Goal: Task Accomplishment & Management: Complete application form

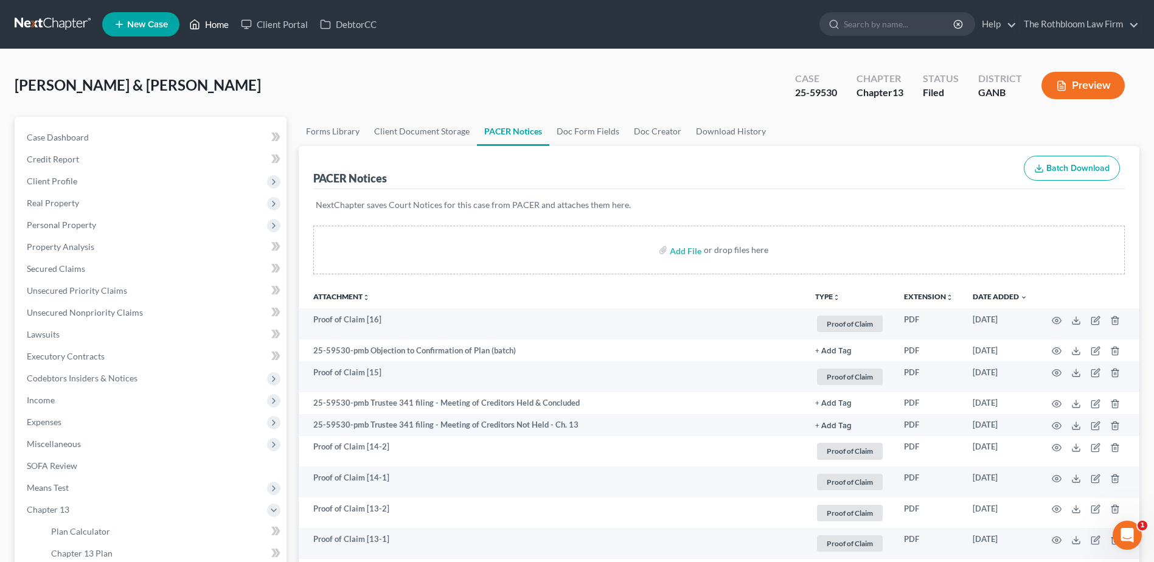
drag, startPoint x: 218, startPoint y: 27, endPoint x: 383, endPoint y: 93, distance: 177.7
click at [218, 27] on link "Home" at bounding box center [209, 24] width 52 height 22
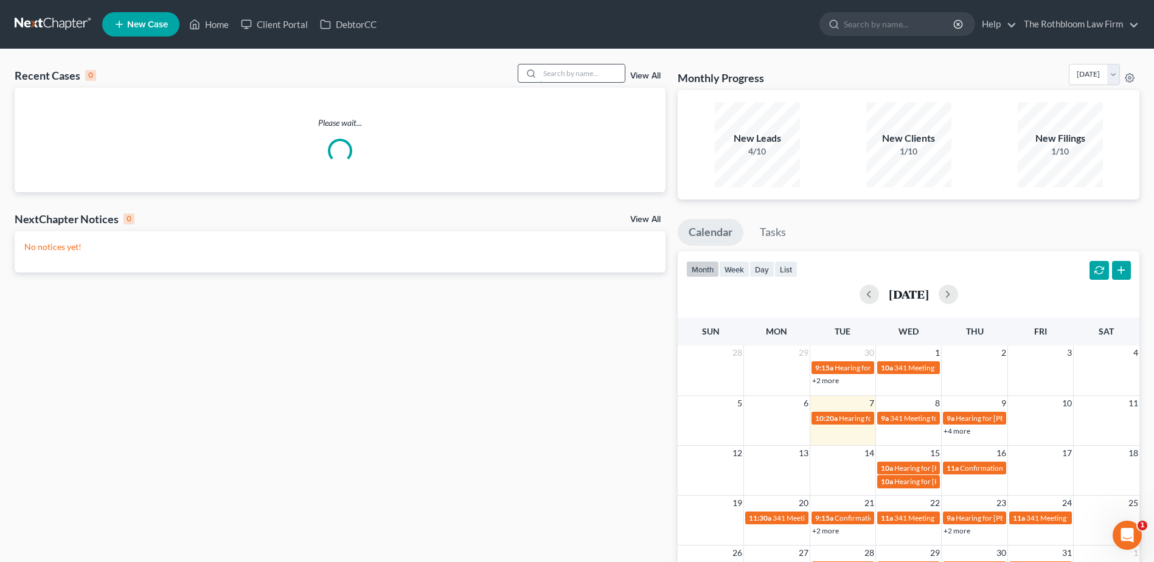
click at [566, 73] on input "search" at bounding box center [582, 73] width 85 height 18
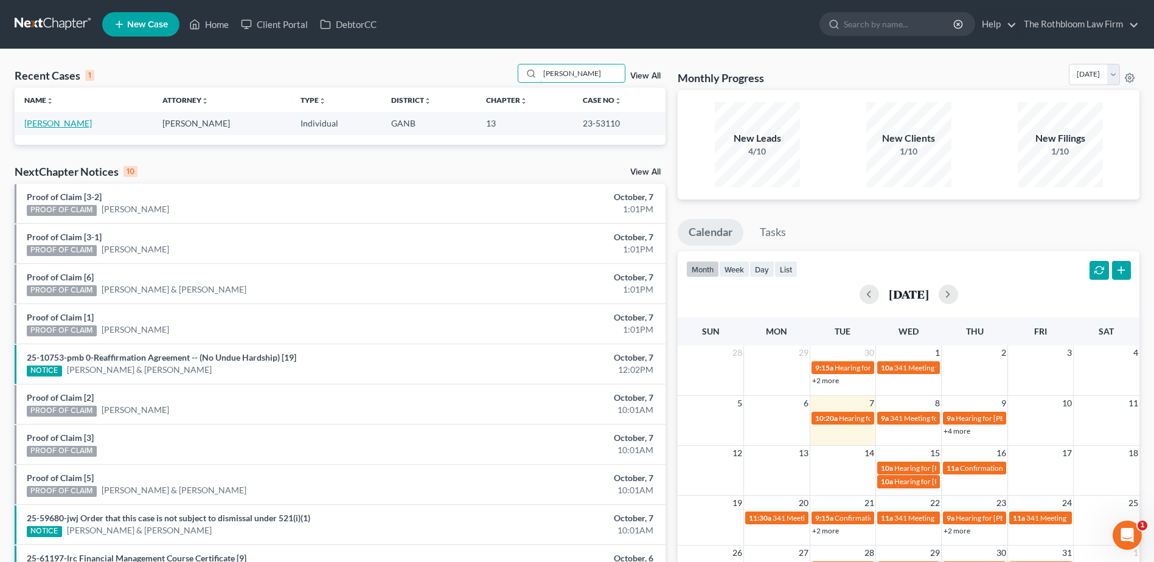
type input "[PERSON_NAME]"
click at [56, 125] on link "[PERSON_NAME]" at bounding box center [58, 123] width 68 height 10
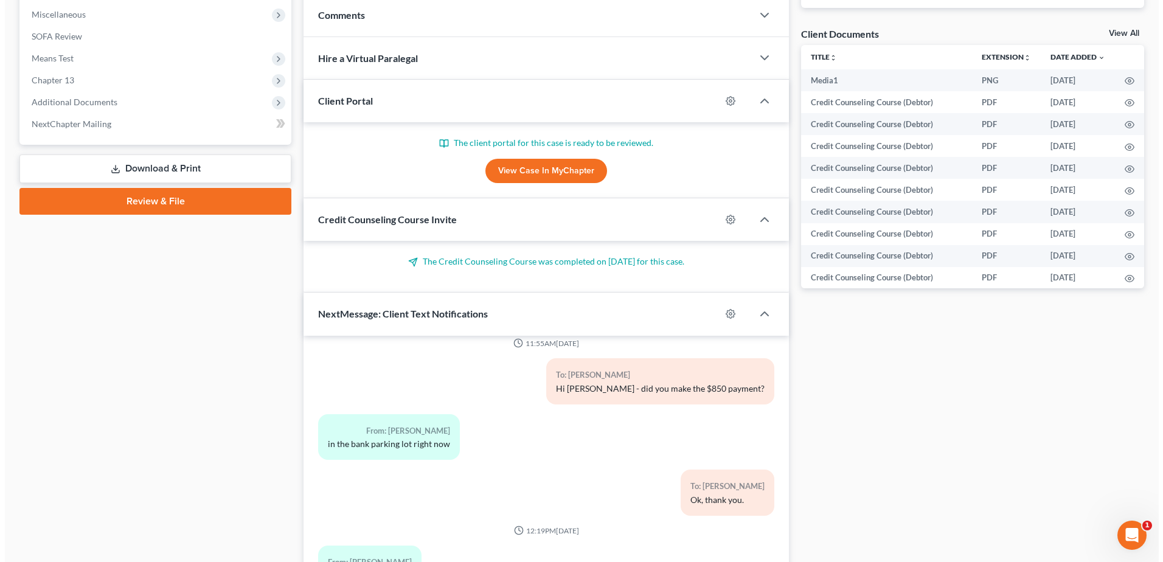
scroll to position [522, 0]
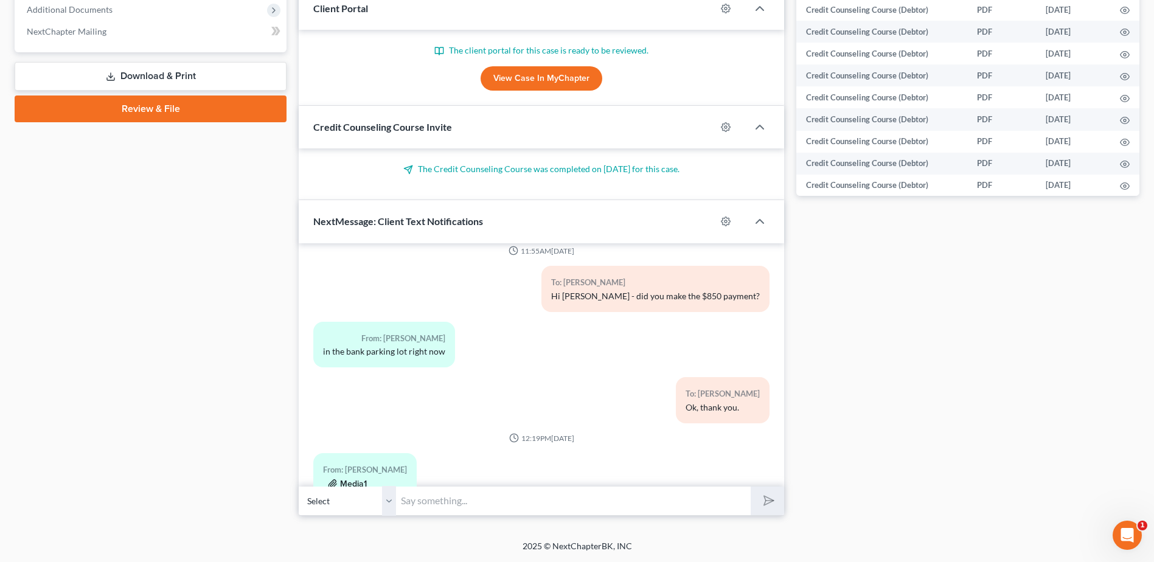
click at [350, 479] on button "Media1" at bounding box center [347, 484] width 39 height 10
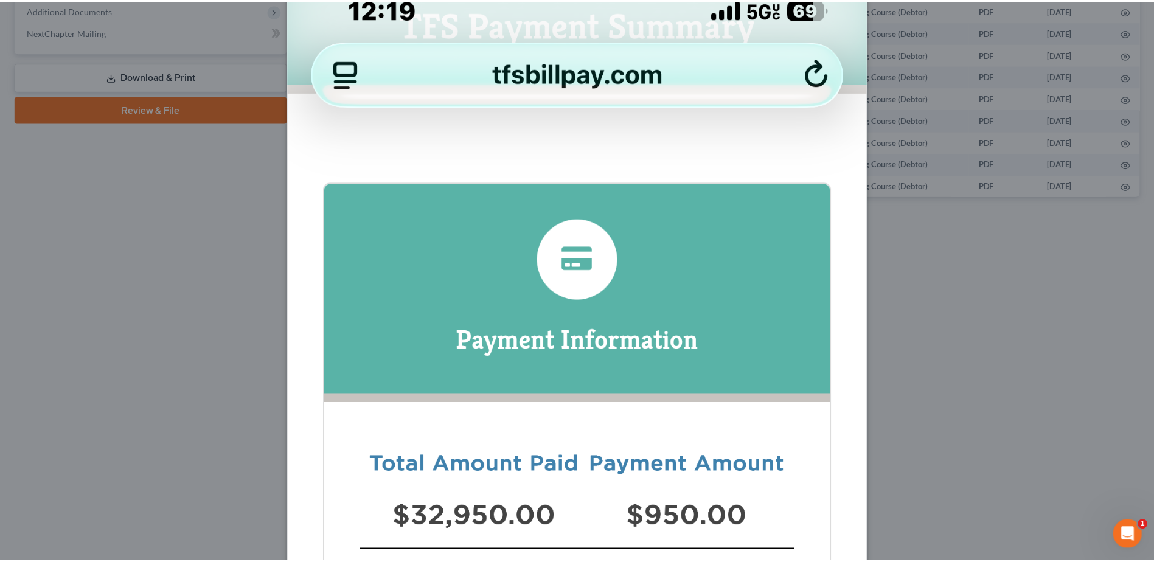
scroll to position [0, 0]
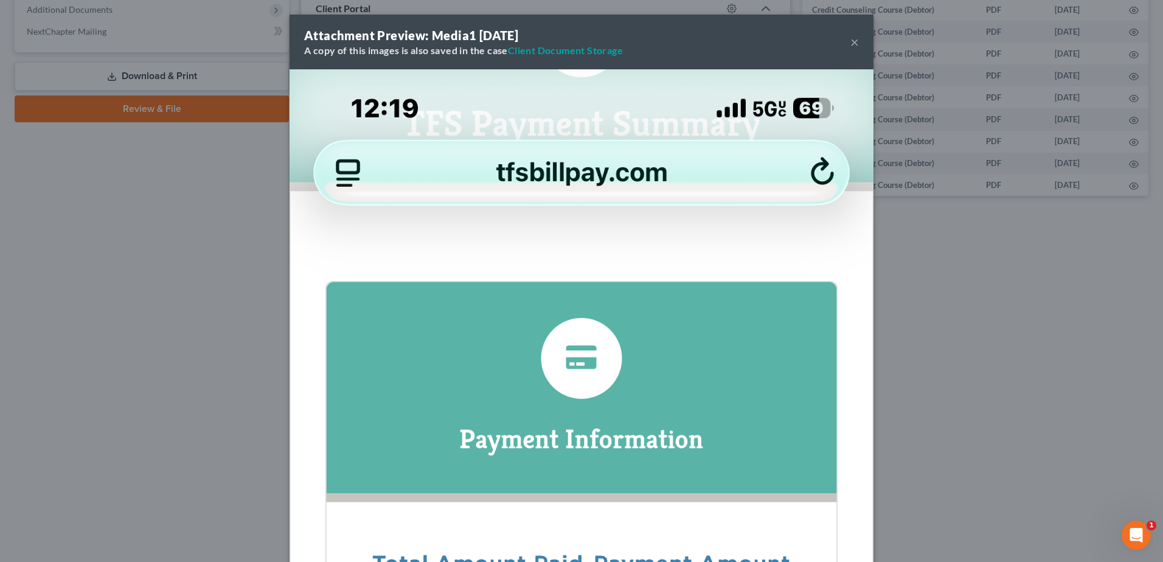
click at [853, 41] on button "×" at bounding box center [854, 42] width 9 height 15
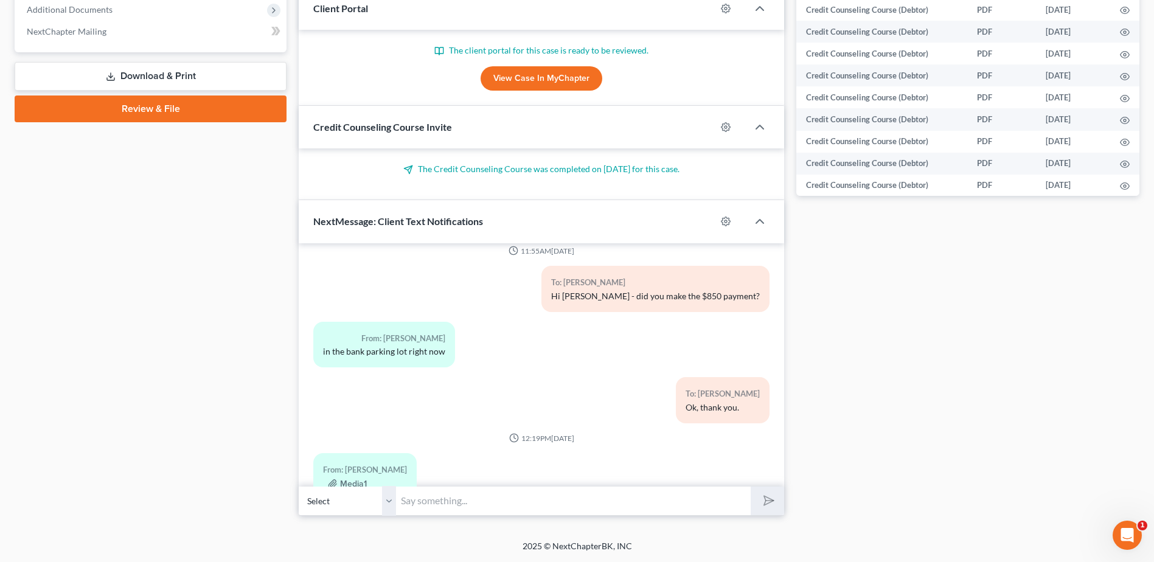
click at [458, 493] on input "text" at bounding box center [573, 501] width 355 height 30
type input "Did you pay $950 [DATE]?"
click at [770, 504] on icon "submit" at bounding box center [766, 500] width 17 height 17
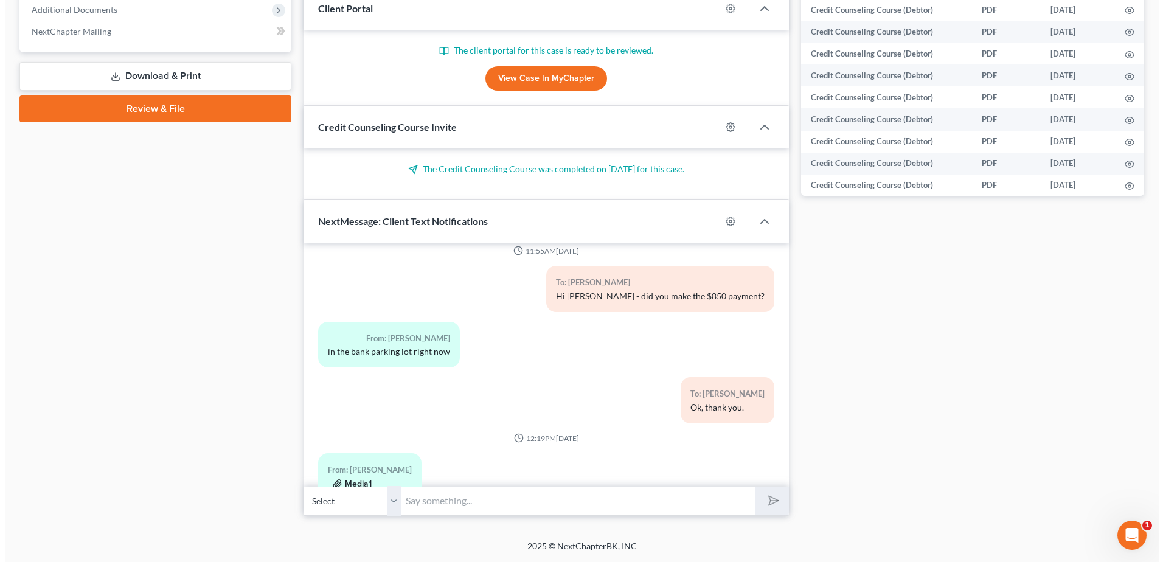
scroll to position [5688, 0]
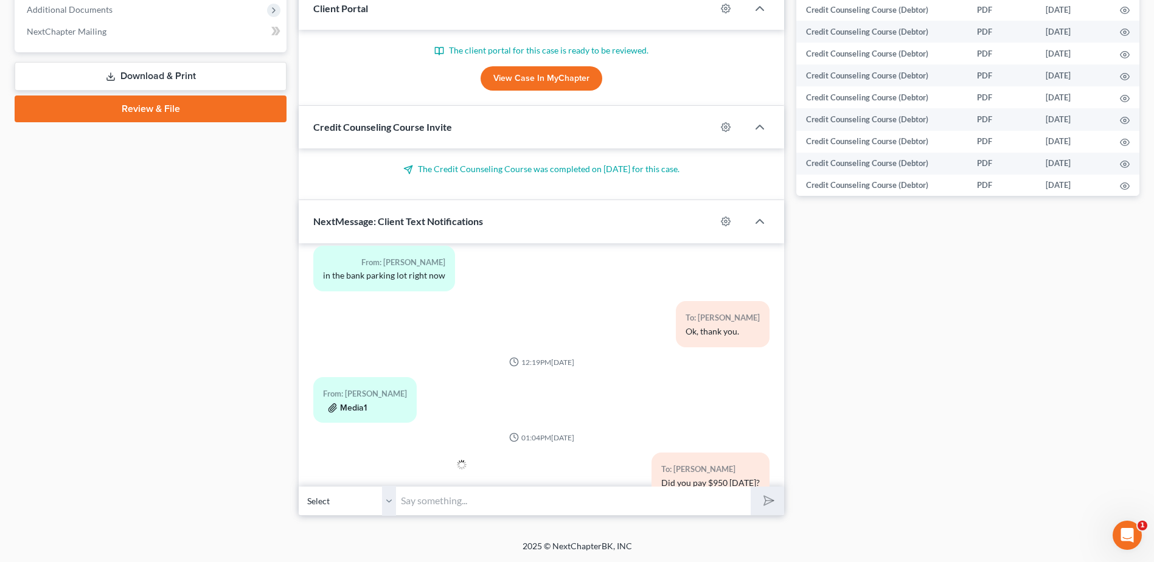
click at [350, 403] on button "Media1" at bounding box center [347, 408] width 39 height 10
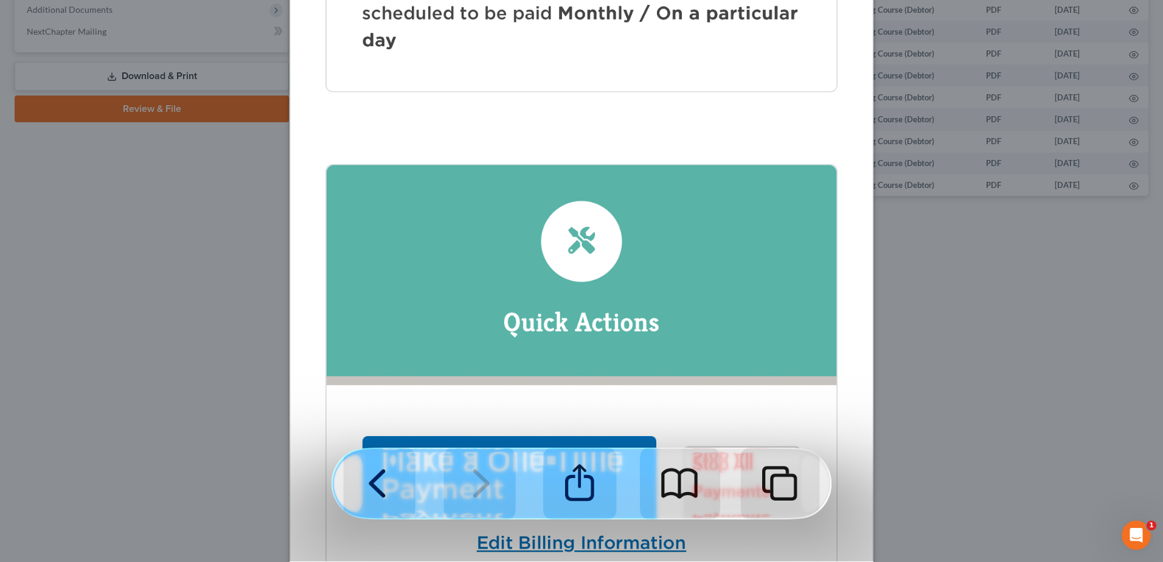
scroll to position [826, 0]
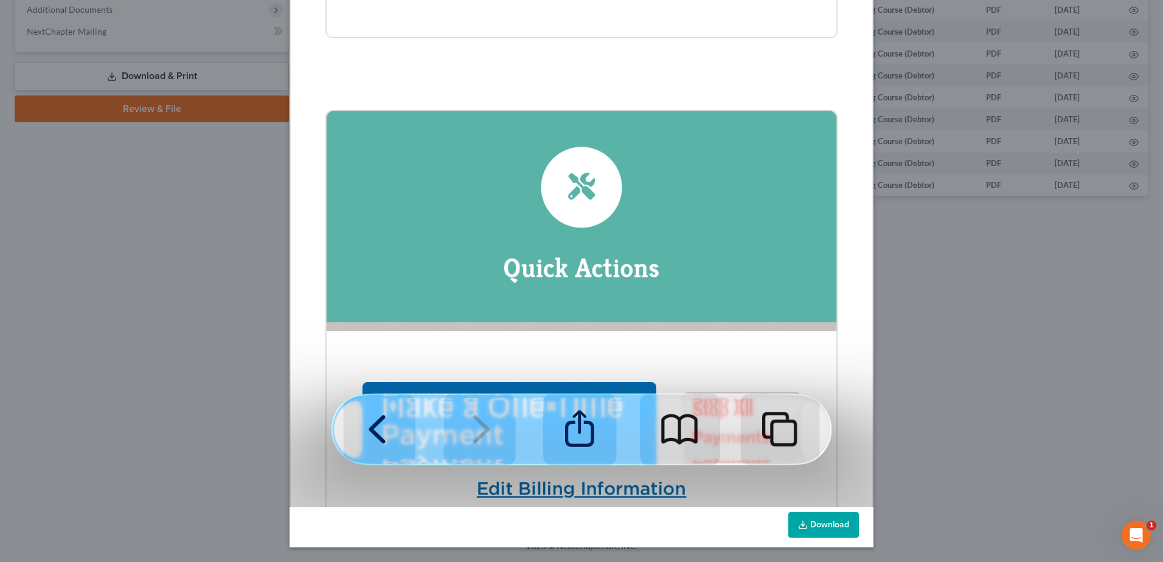
click at [816, 527] on link "Download" at bounding box center [823, 525] width 71 height 26
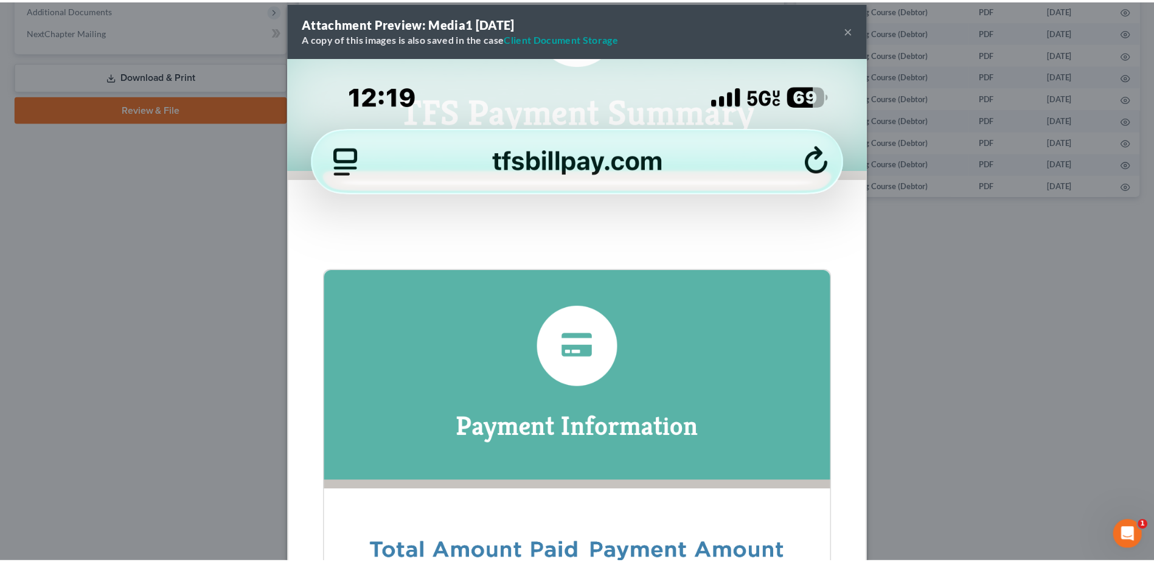
scroll to position [0, 0]
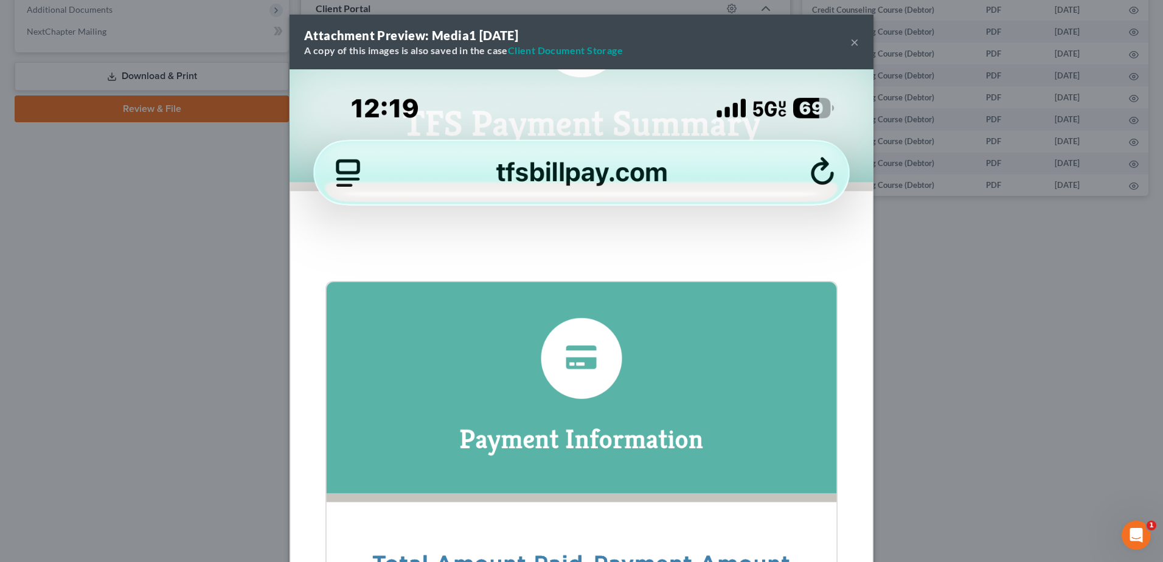
click at [850, 44] on button "×" at bounding box center [854, 42] width 9 height 15
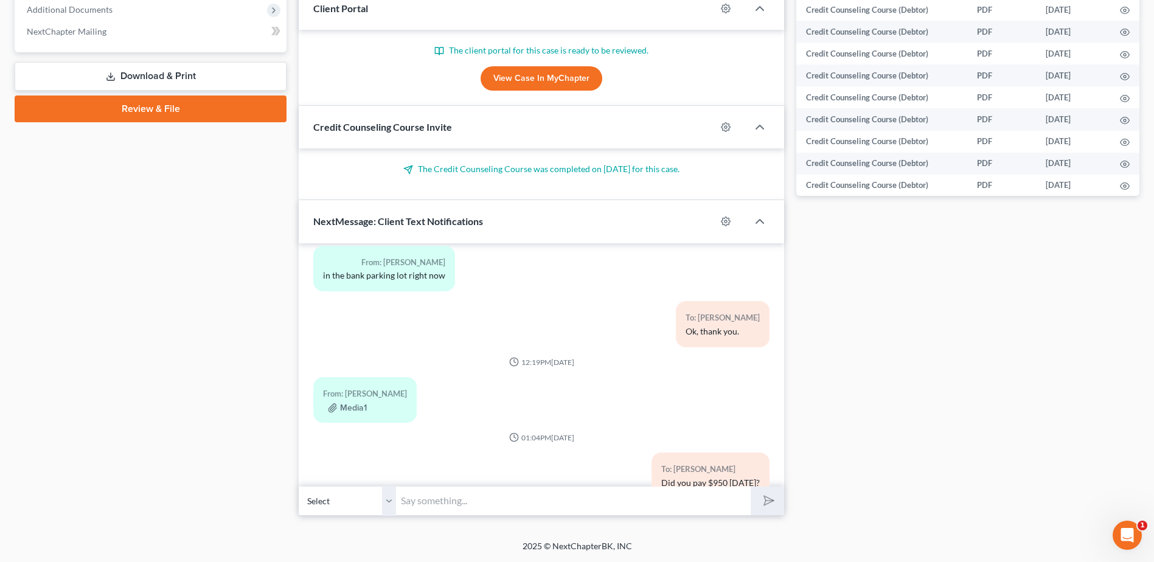
click at [429, 502] on input "text" at bounding box center [573, 501] width 355 height 30
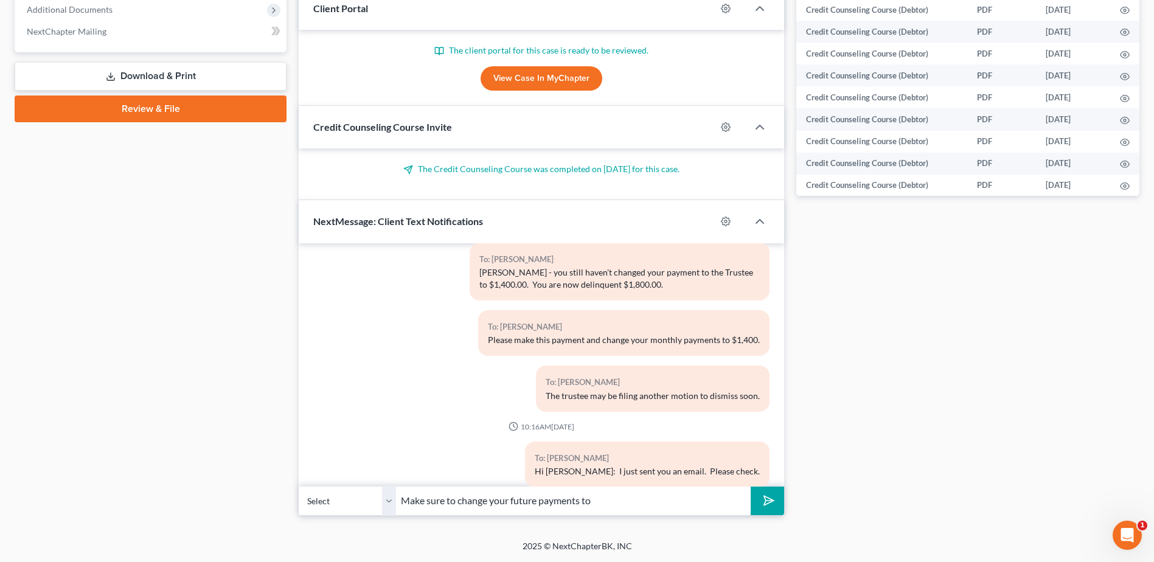
scroll to position [5688, 0]
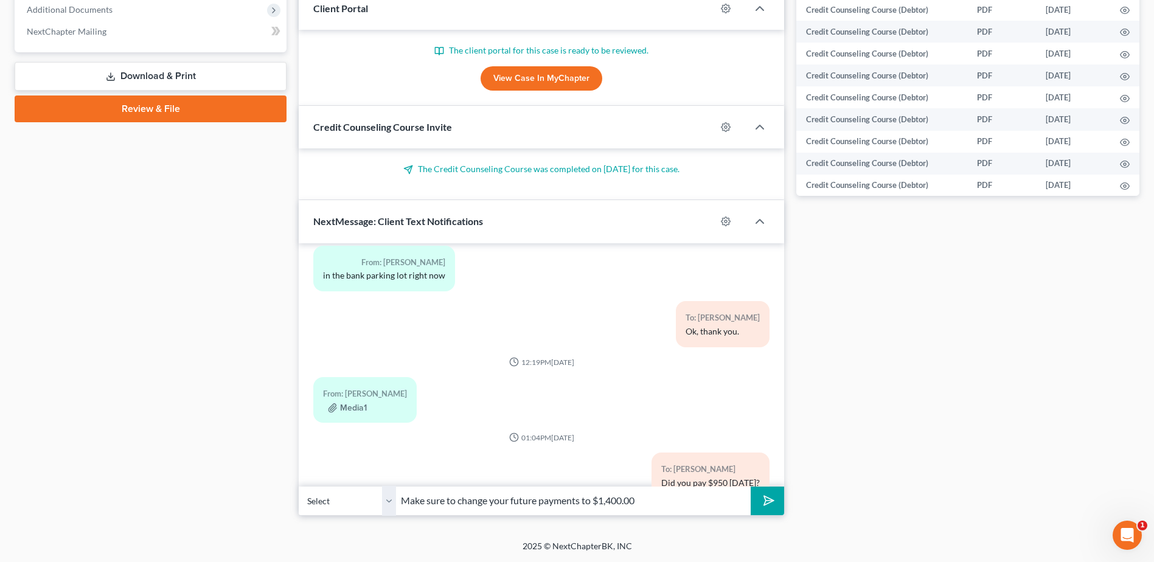
type input "Make sure to change your future payments to $1,400.00"
click at [760, 507] on icon "submit" at bounding box center [766, 501] width 12 height 12
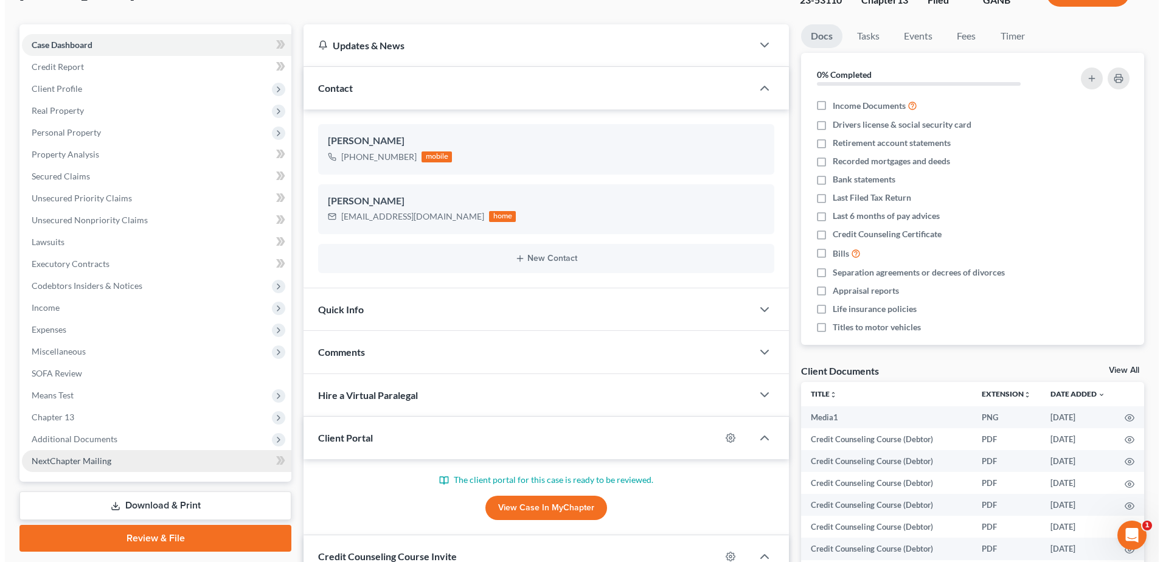
scroll to position [0, 0]
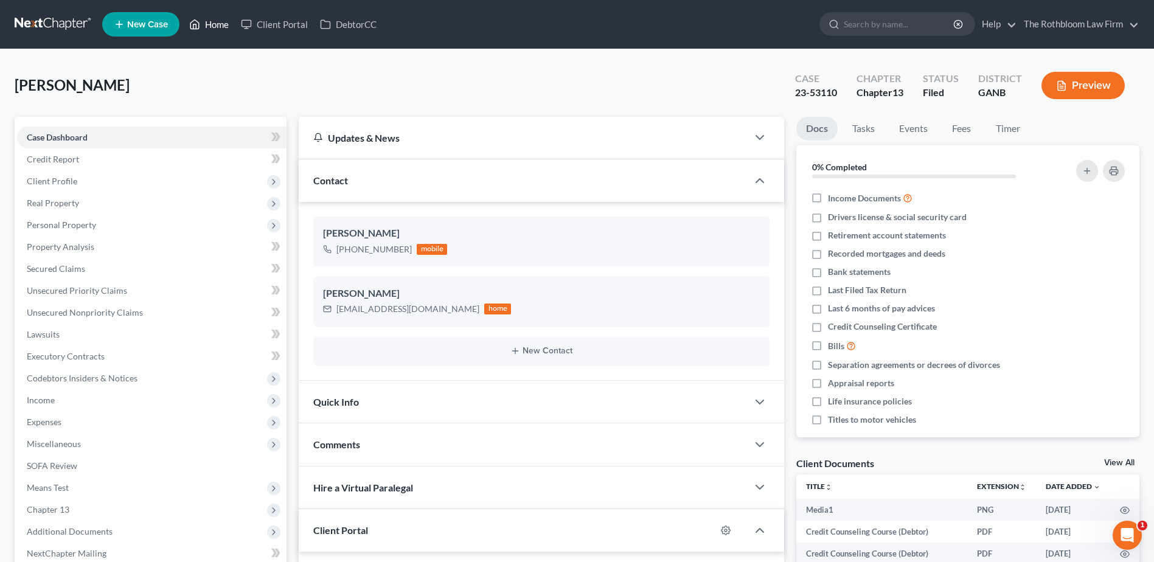
click at [222, 30] on link "Home" at bounding box center [209, 24] width 52 height 22
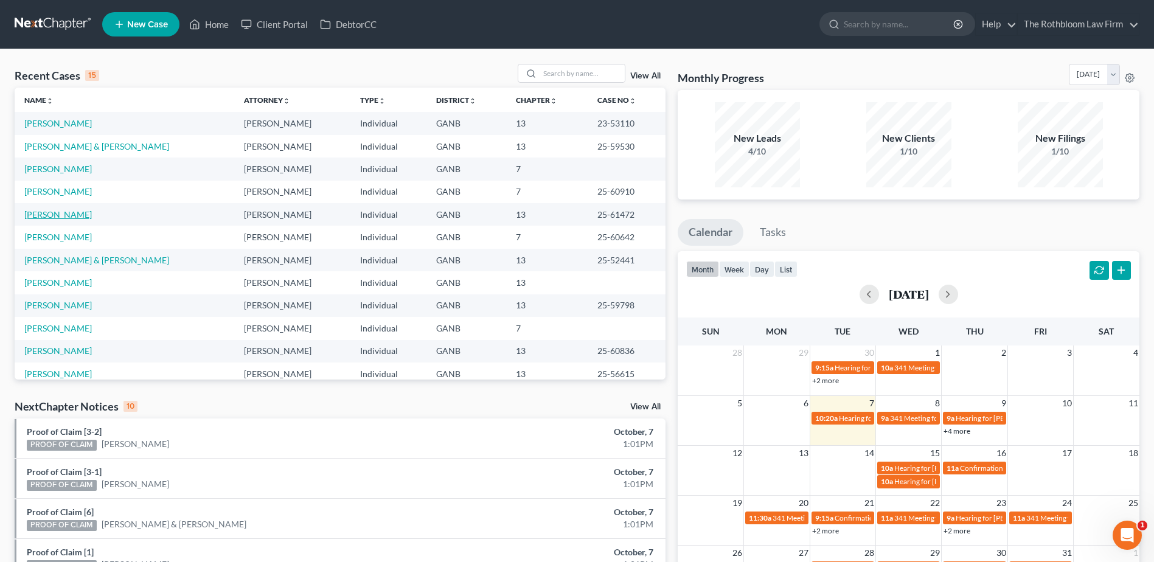
click at [42, 212] on link "[PERSON_NAME]" at bounding box center [58, 214] width 68 height 10
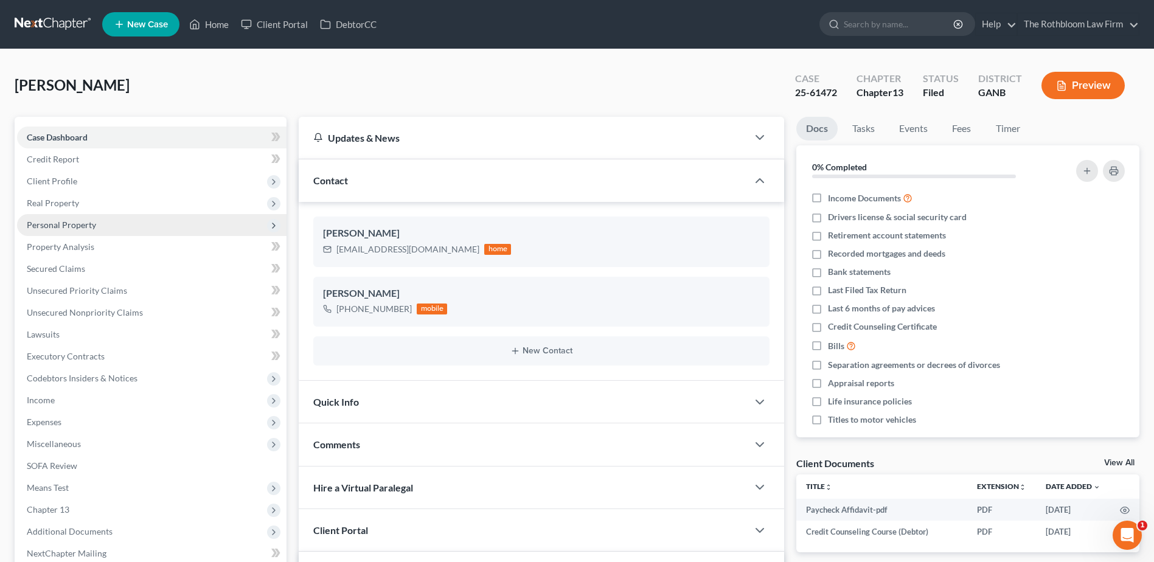
click at [40, 228] on span "Personal Property" at bounding box center [61, 225] width 69 height 10
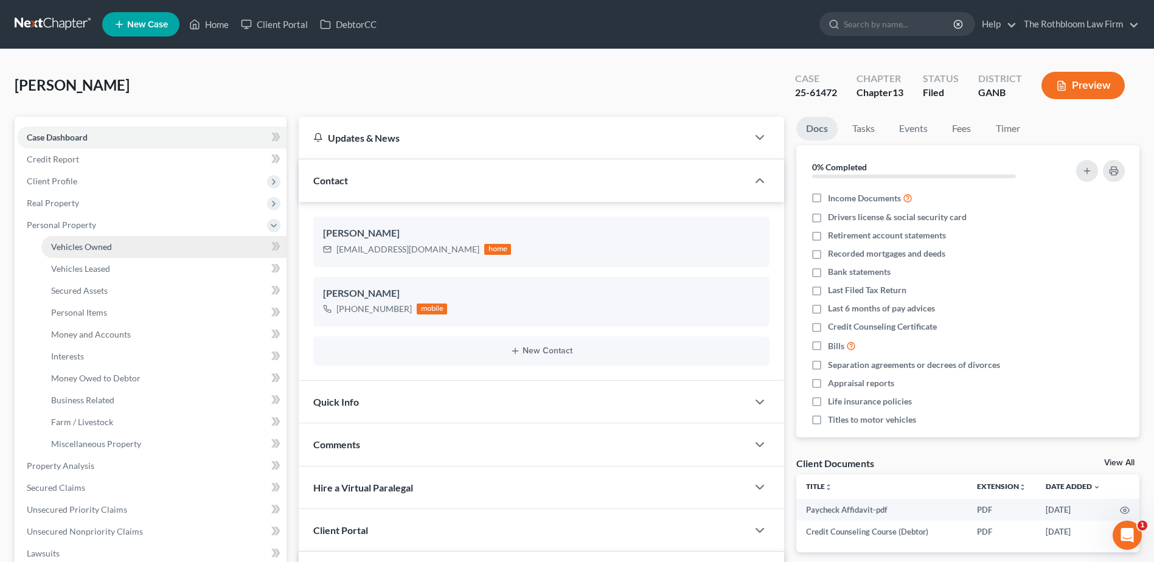
click at [58, 247] on span "Vehicles Owned" at bounding box center [81, 246] width 61 height 10
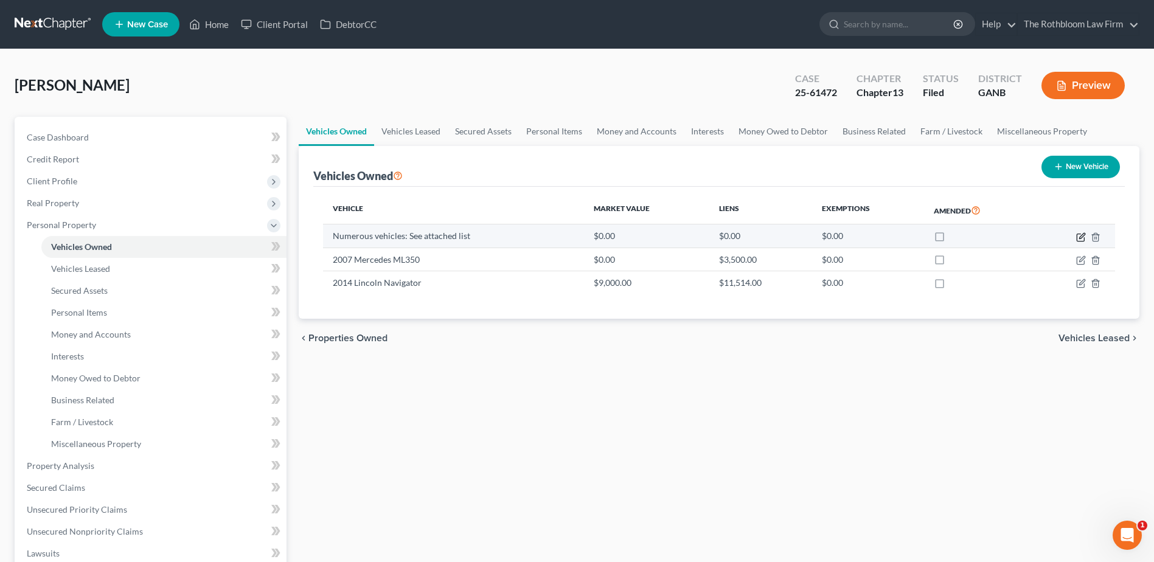
click at [1081, 237] on icon "button" at bounding box center [1081, 237] width 10 height 10
select select "0"
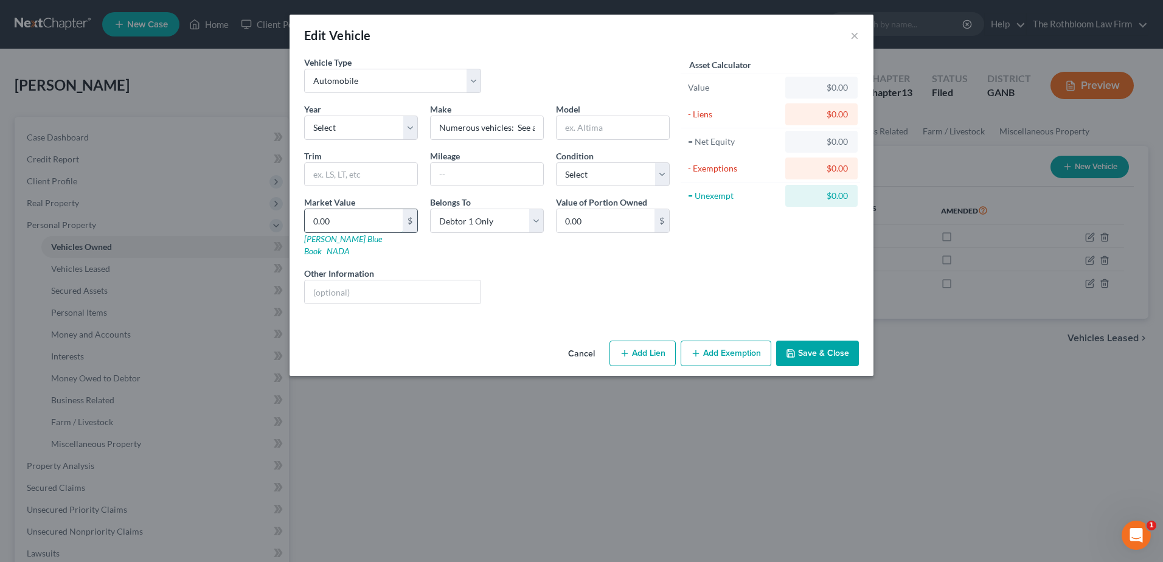
click at [342, 219] on input "0.00" at bounding box center [354, 220] width 98 height 23
type input "2"
type input "2.00"
type input "25"
type input "25.00"
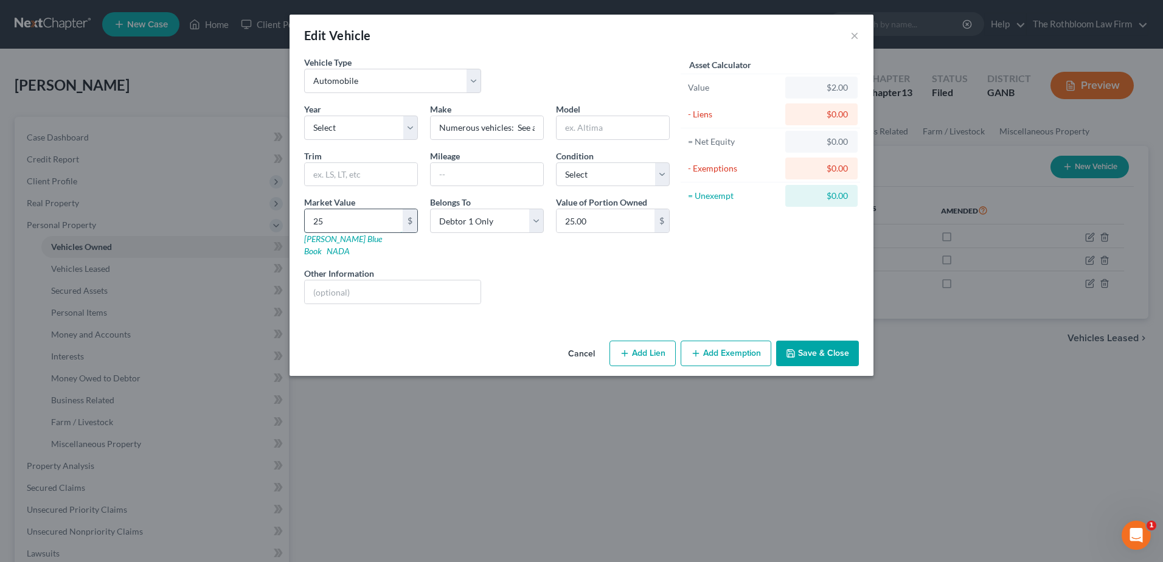
type input "253"
type input "253.00"
type input "2530"
type input "2,530.00"
type input "2,5300"
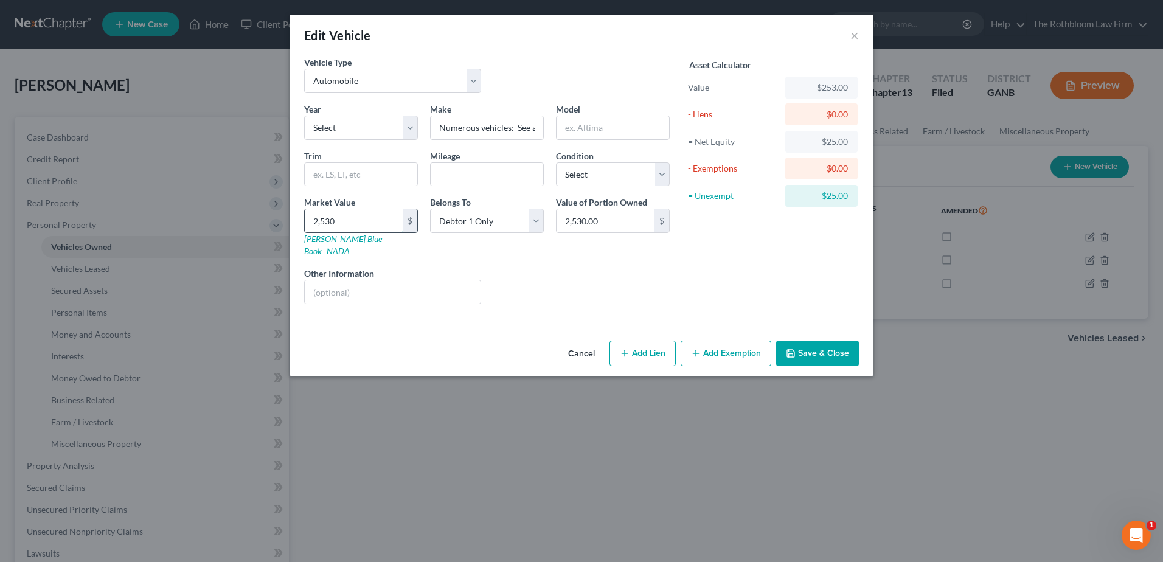
type input "25,300.00"
type input "25,3000"
type input "253,000.00"
click at [730, 341] on button "Add Exemption" at bounding box center [726, 354] width 91 height 26
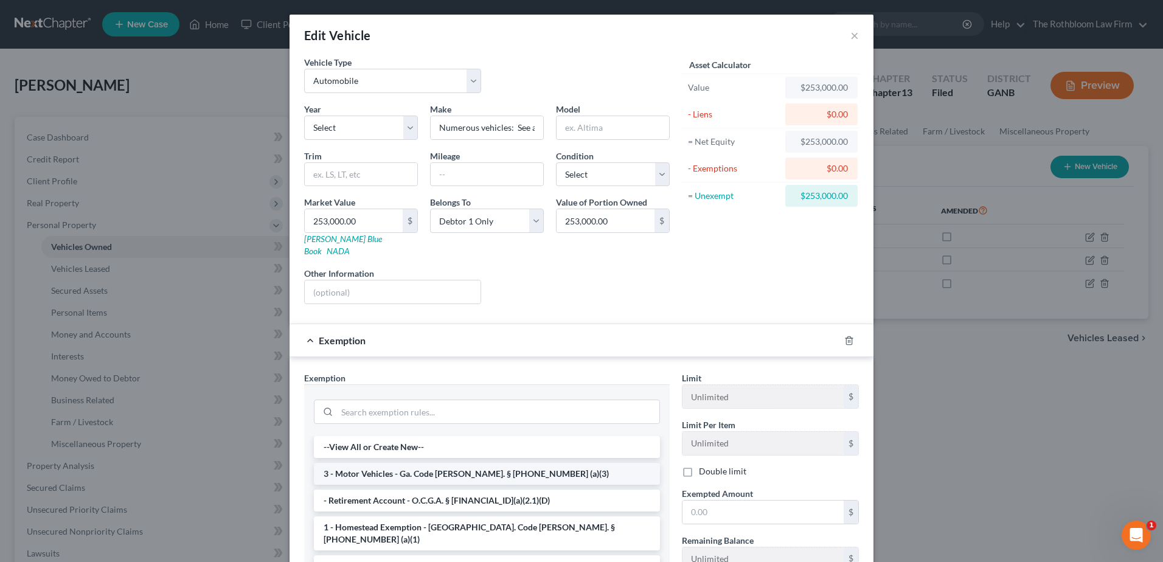
click at [360, 463] on li "3 - Motor Vehicles - Ga. Code [PERSON_NAME]. § [PHONE_NUMBER] (a)(3)" at bounding box center [487, 474] width 346 height 22
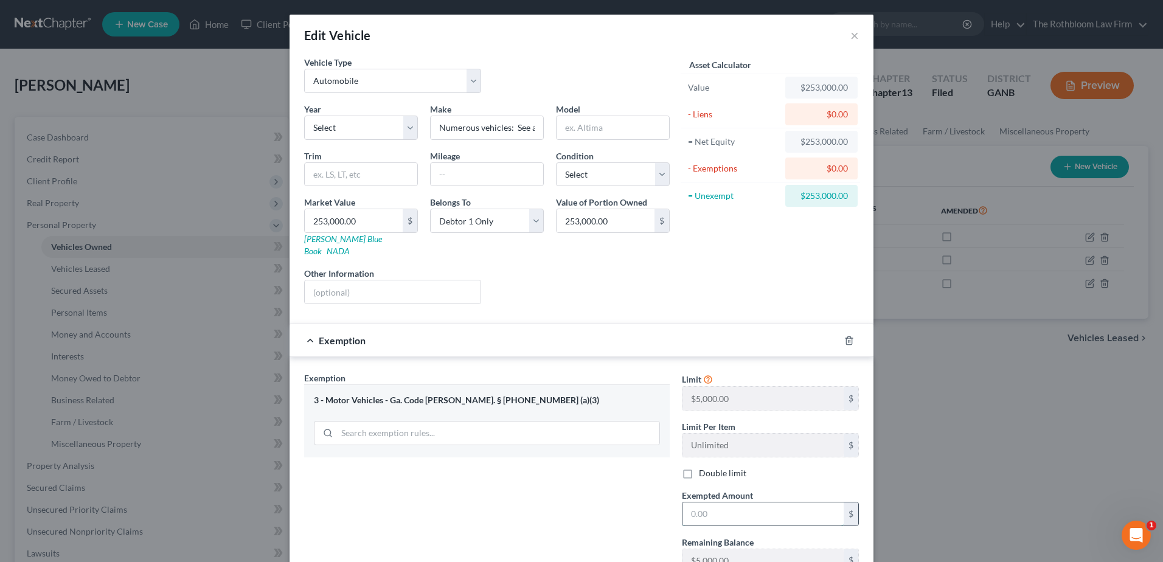
click at [744, 511] on input "text" at bounding box center [763, 513] width 161 height 23
type input "5,000"
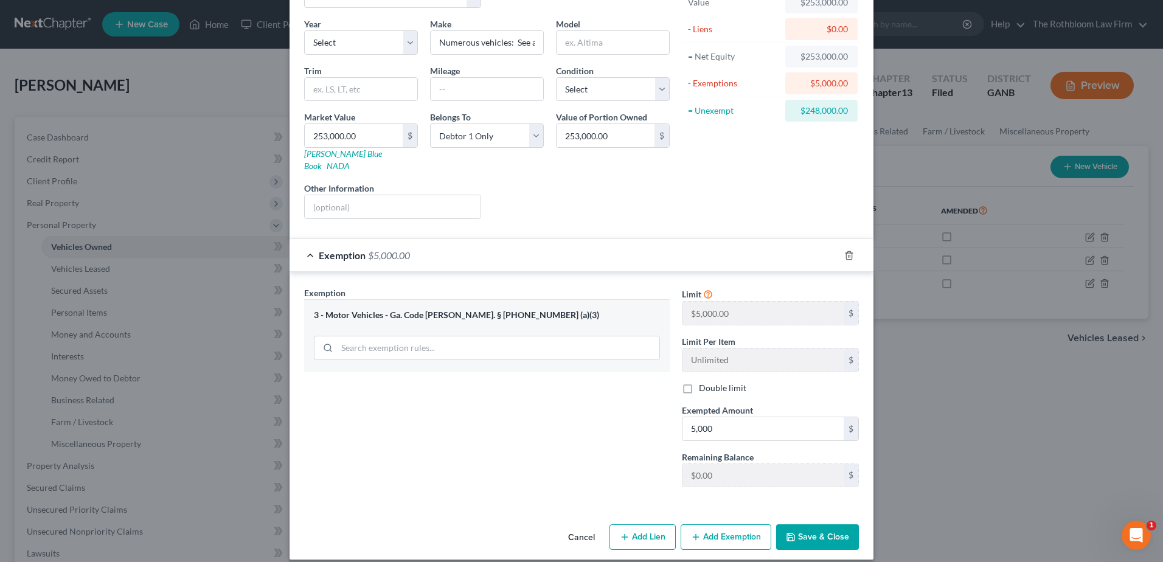
click at [829, 533] on button "Save & Close" at bounding box center [817, 537] width 83 height 26
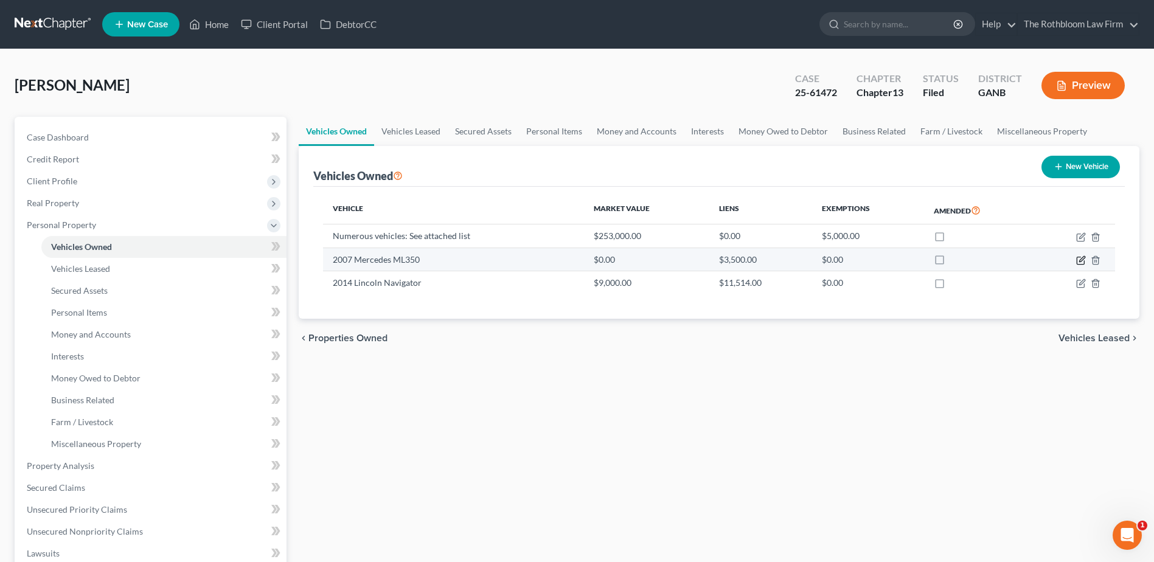
click at [1080, 265] on icon "button" at bounding box center [1081, 260] width 10 height 10
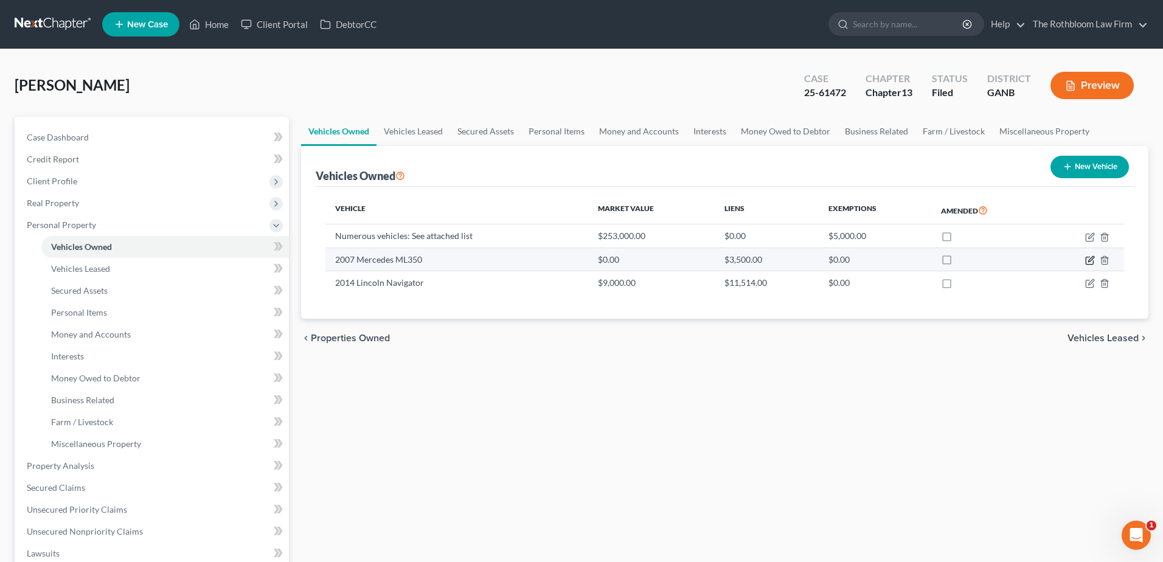
select select "0"
select select "19"
select select "2"
select select "0"
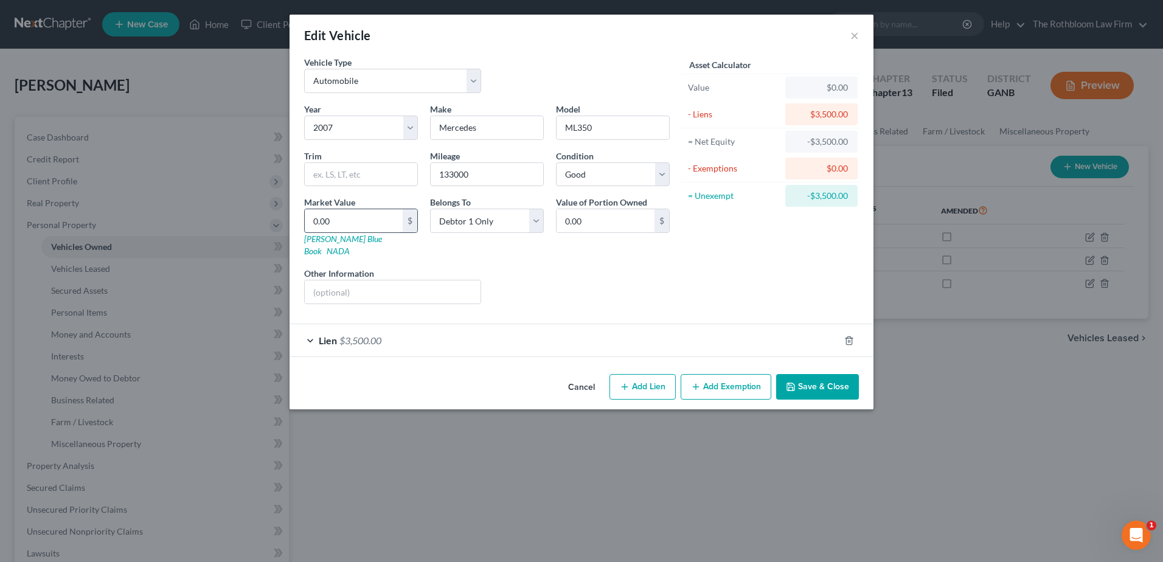
click at [338, 220] on input "0.00" at bounding box center [354, 220] width 98 height 23
type input "5"
type input "5.00"
type input "50"
type input "50.00"
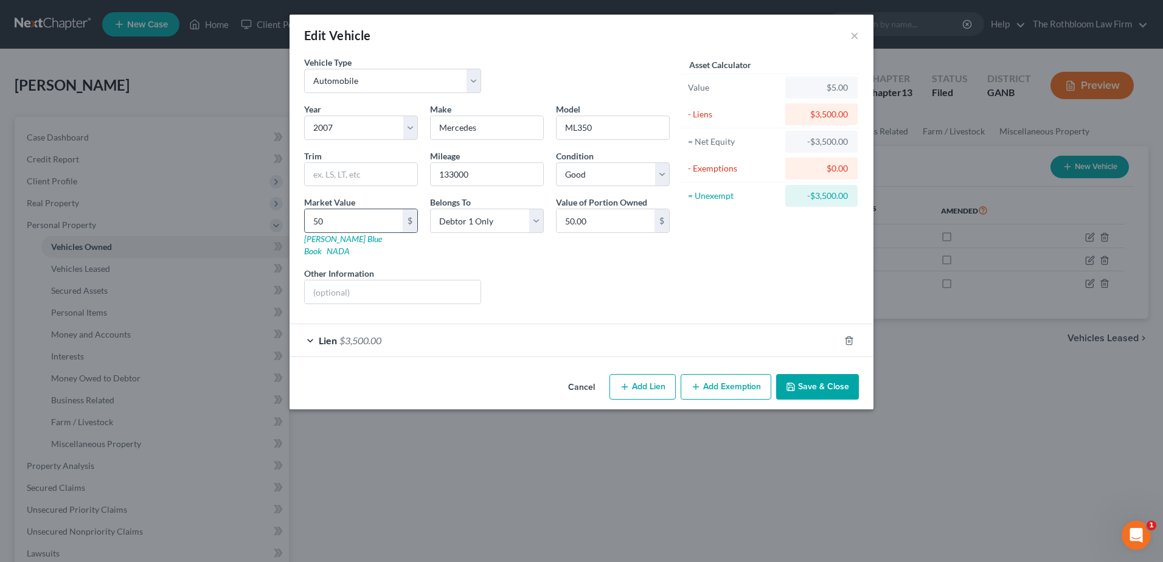
type input "500"
type input "500.00"
type input "5000"
type input "5,000.00"
type input "5,000"
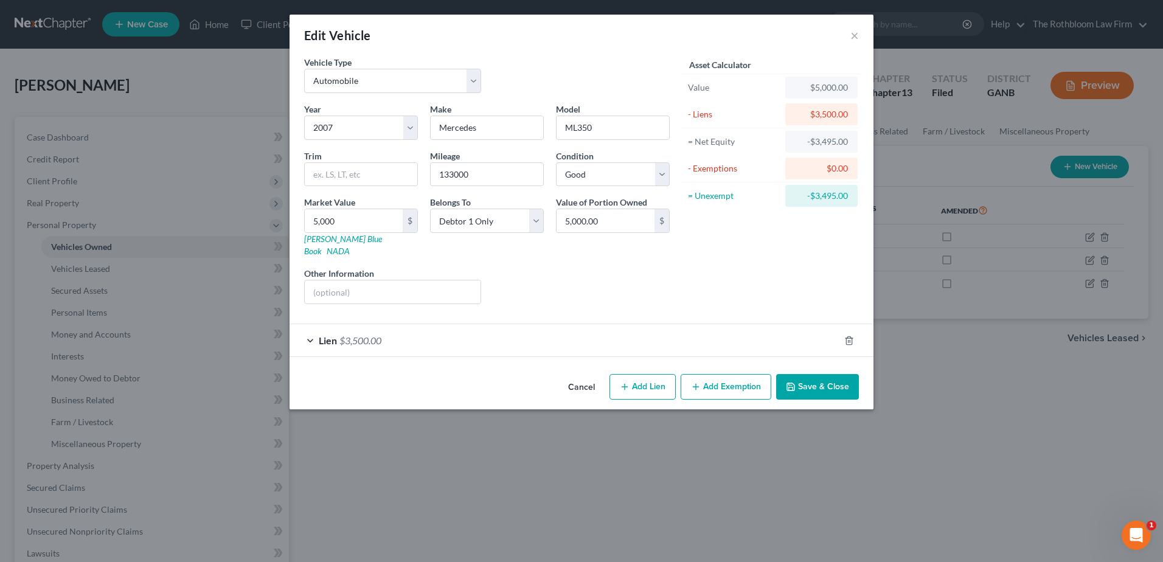
click at [792, 382] on icon "button" at bounding box center [791, 387] width 10 height 10
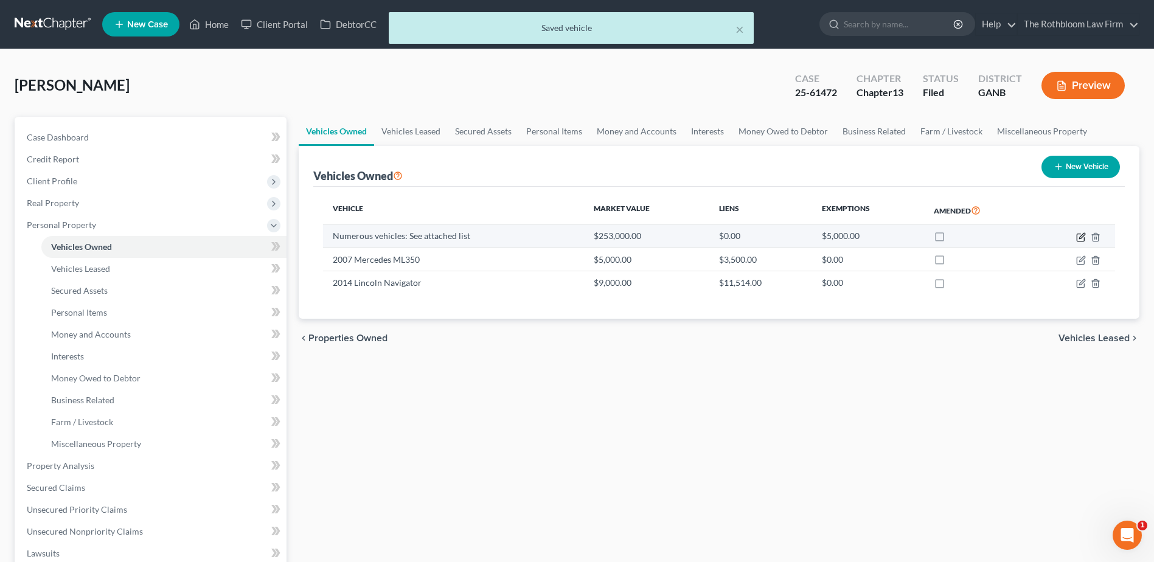
click at [1082, 239] on icon "button" at bounding box center [1081, 237] width 10 height 10
select select "0"
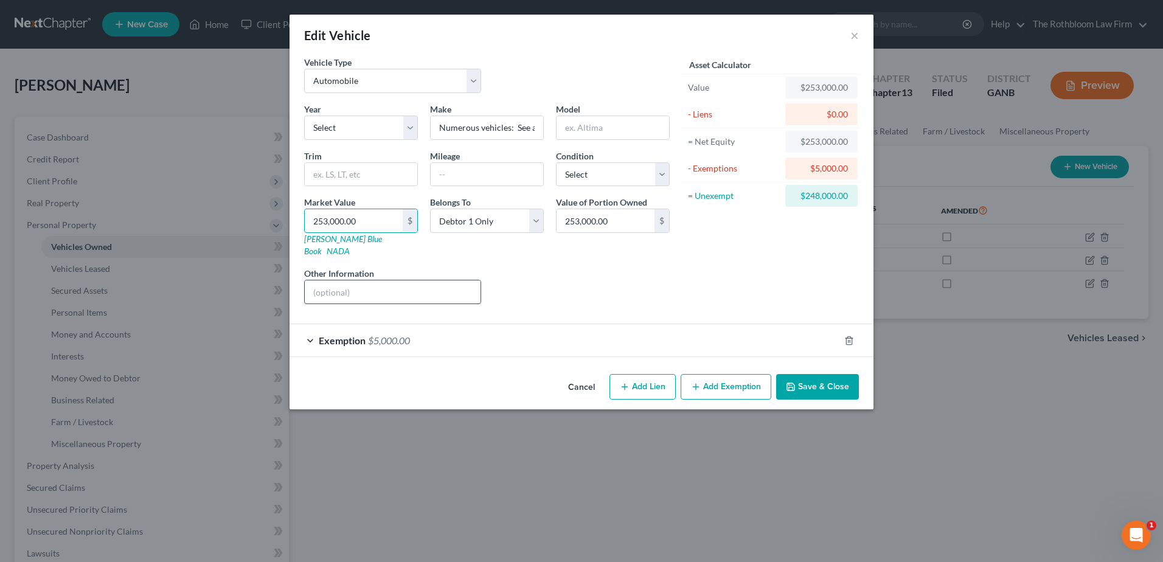
type input "2"
type input "2.00"
type input "24"
type input "24.00"
type input "248"
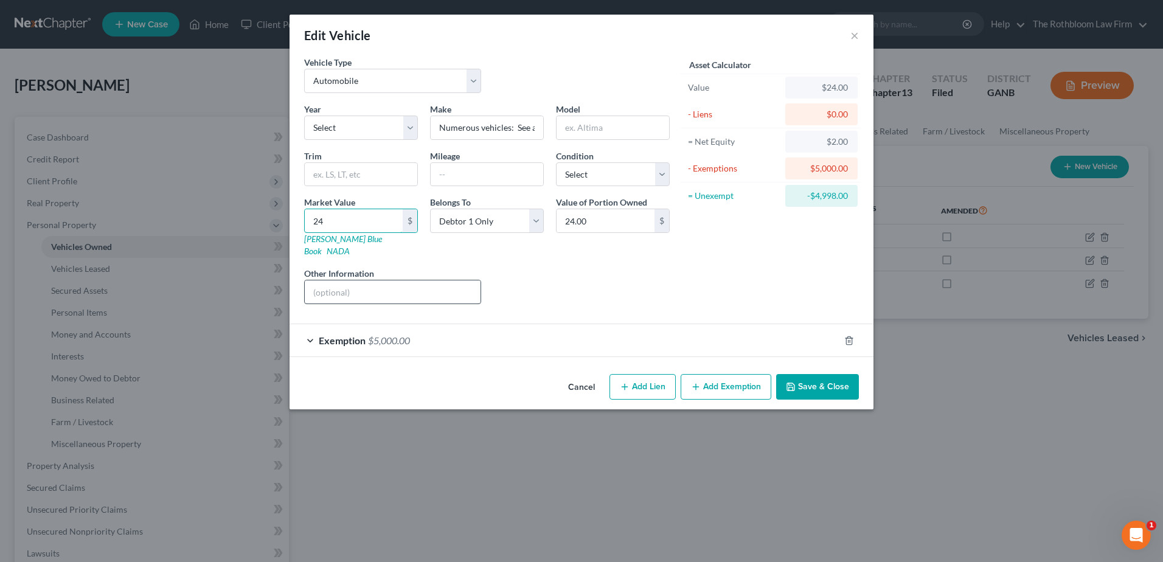
type input "248.00"
type input "2480"
type input "2,480.00"
type input "2,4800"
type input "24,800.00"
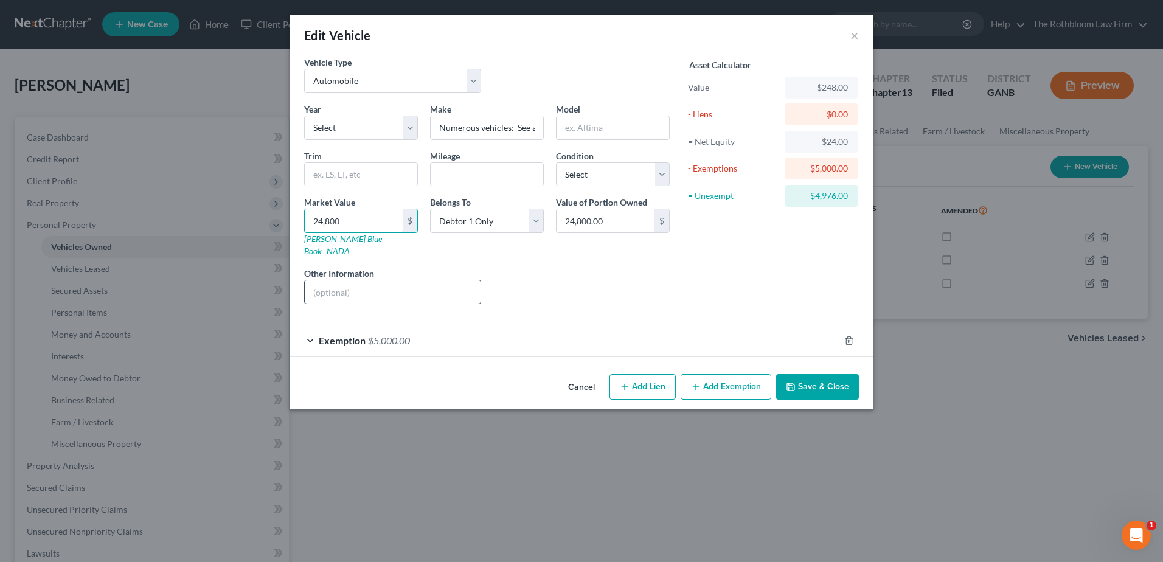
type input "24,8000"
type input "248,000.00"
type input "248,000"
click at [801, 374] on button "Save & Close" at bounding box center [817, 387] width 83 height 26
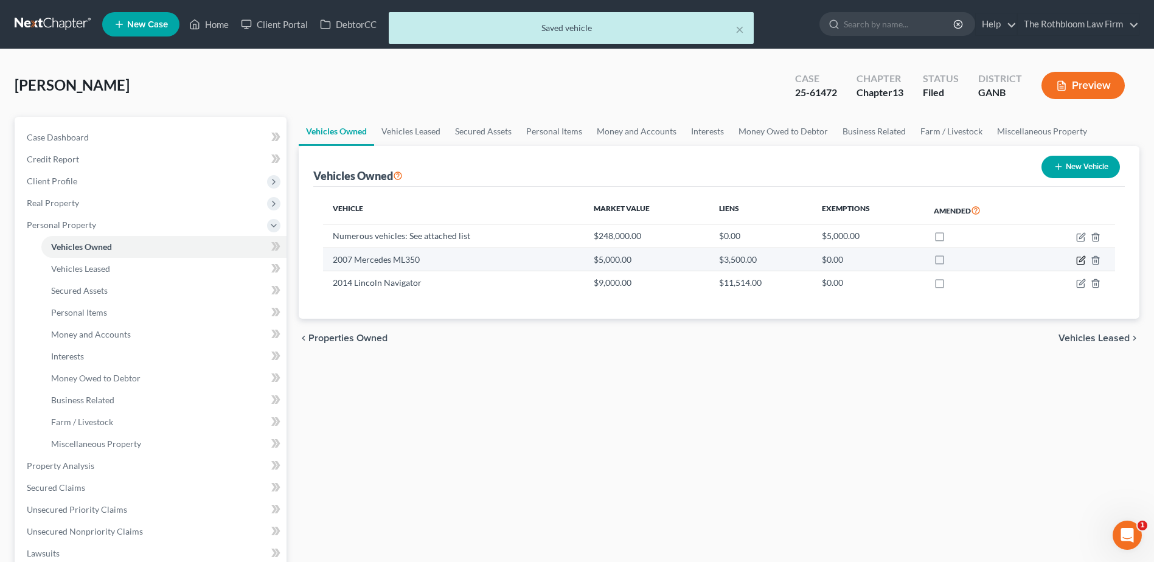
click at [1079, 260] on icon "button" at bounding box center [1081, 260] width 10 height 10
select select "0"
select select "19"
select select "2"
select select "0"
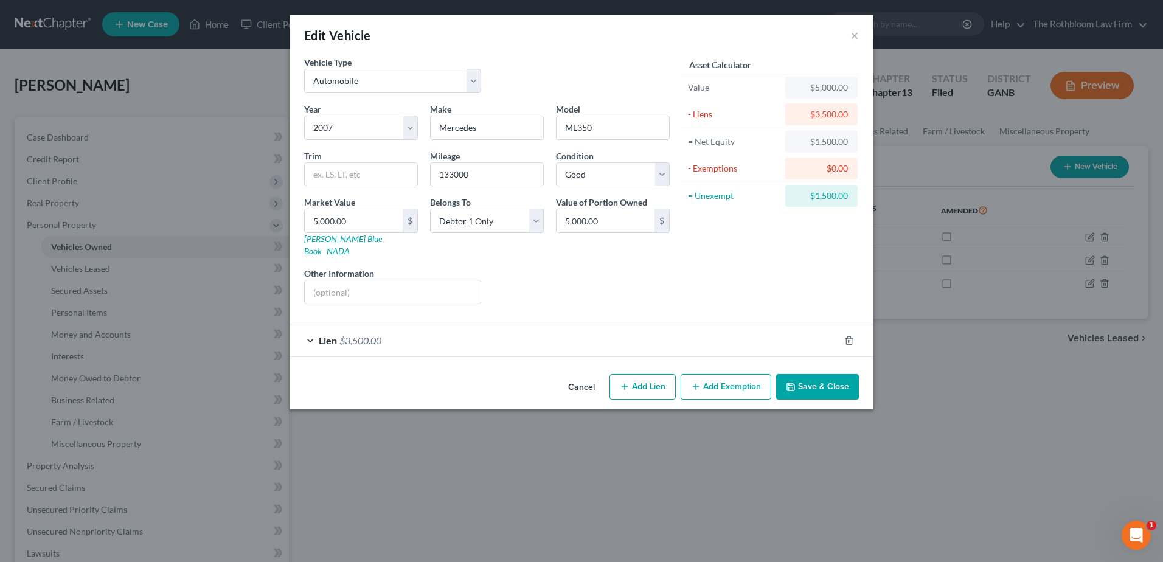
click at [366, 324] on div "Lien $3,500.00" at bounding box center [565, 340] width 550 height 32
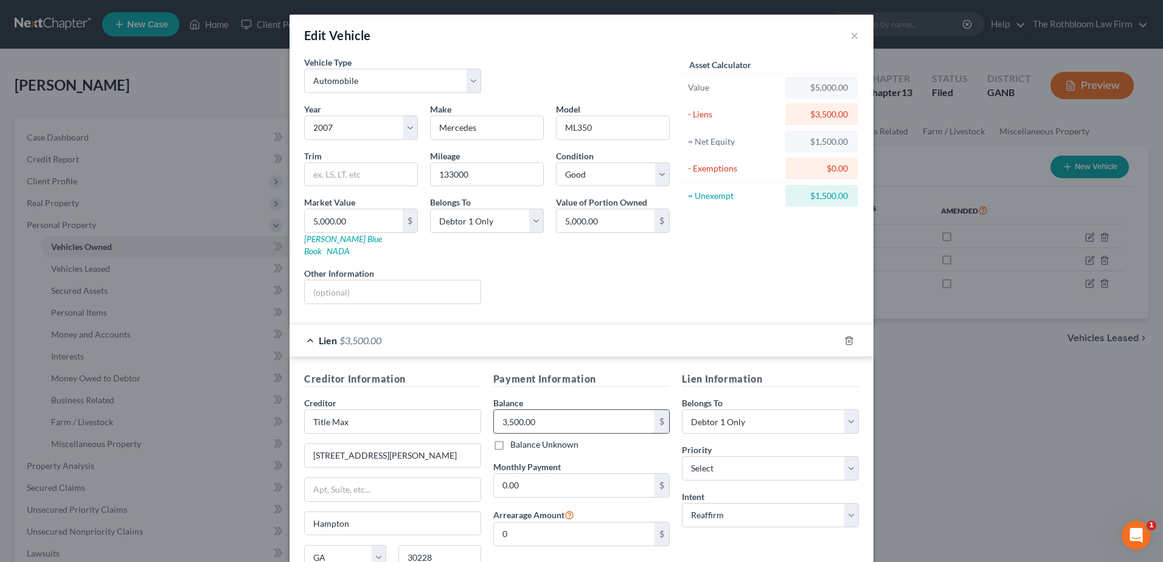
click at [554, 410] on input "3,500.00" at bounding box center [574, 421] width 161 height 23
type input "4,847.24"
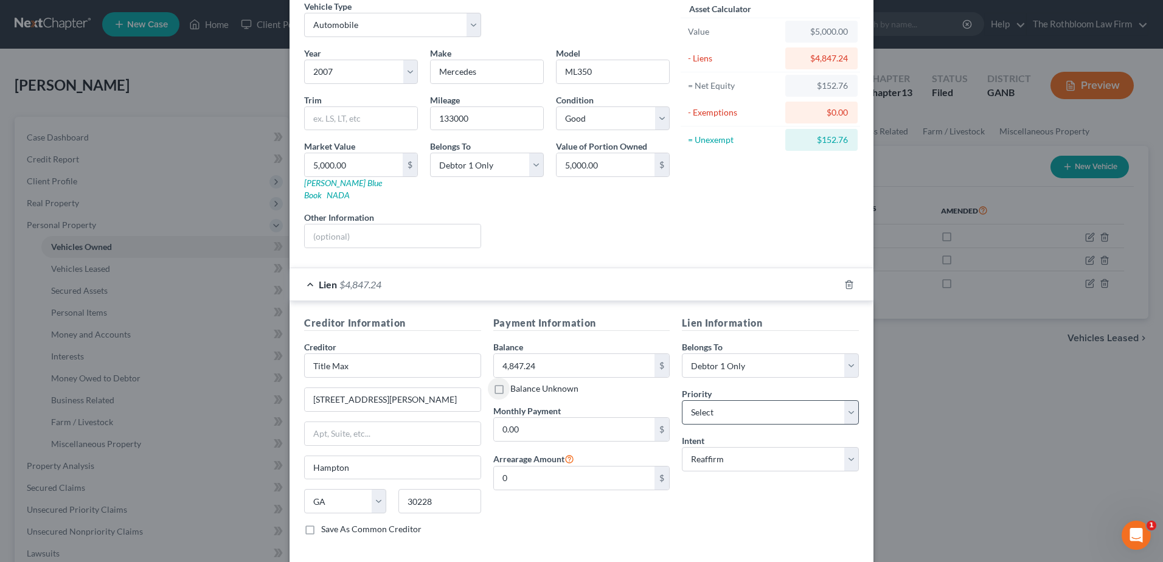
scroll to position [103, 0]
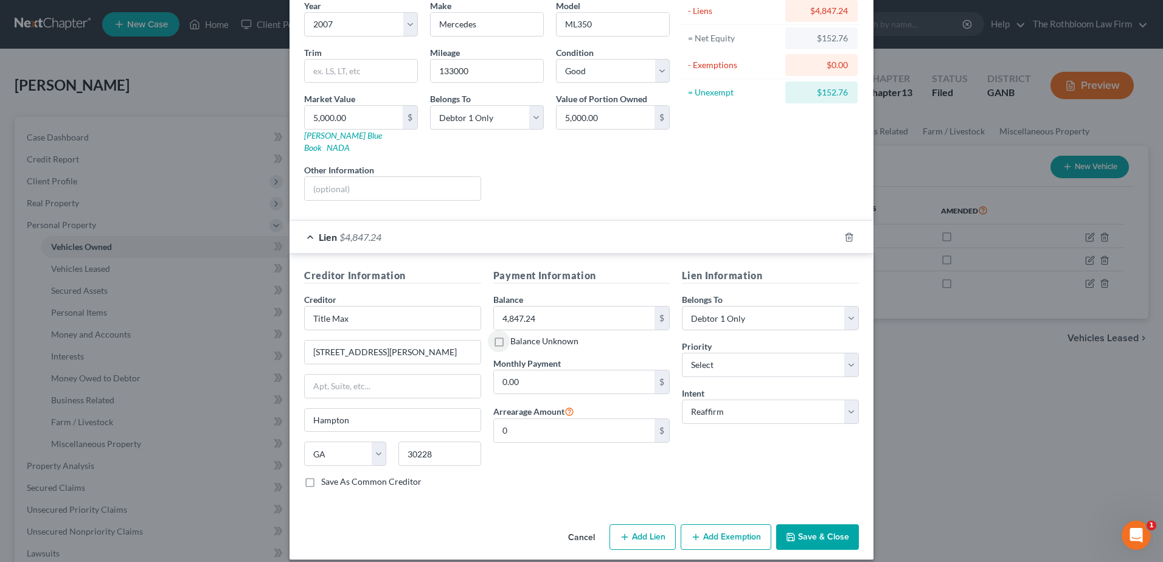
click at [832, 524] on button "Save & Close" at bounding box center [817, 537] width 83 height 26
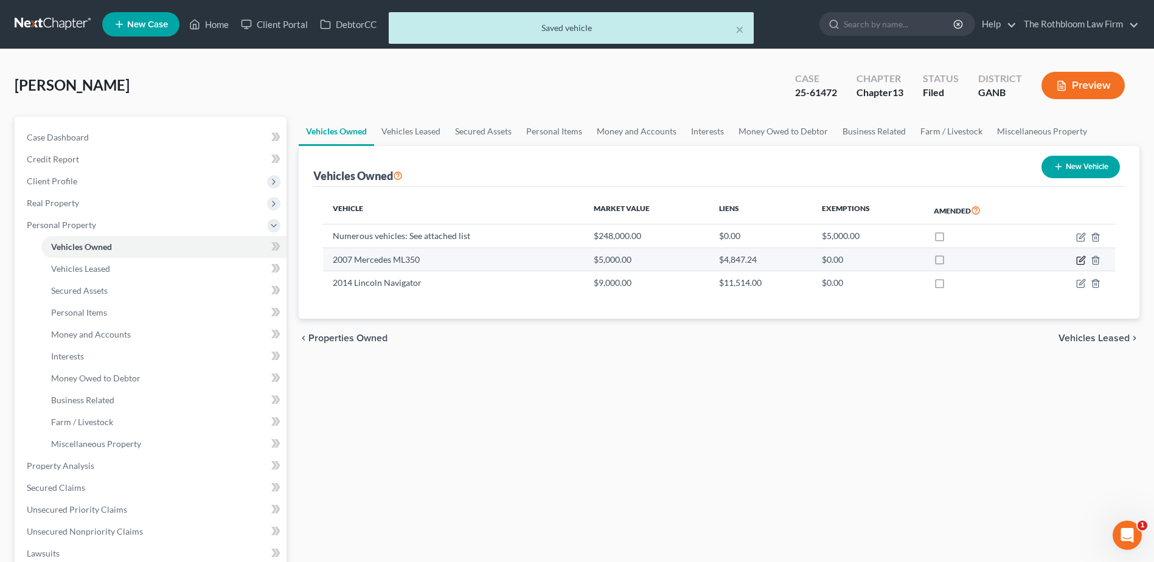
click at [1079, 260] on icon "button" at bounding box center [1081, 260] width 10 height 10
select select "0"
select select "19"
select select "2"
select select "0"
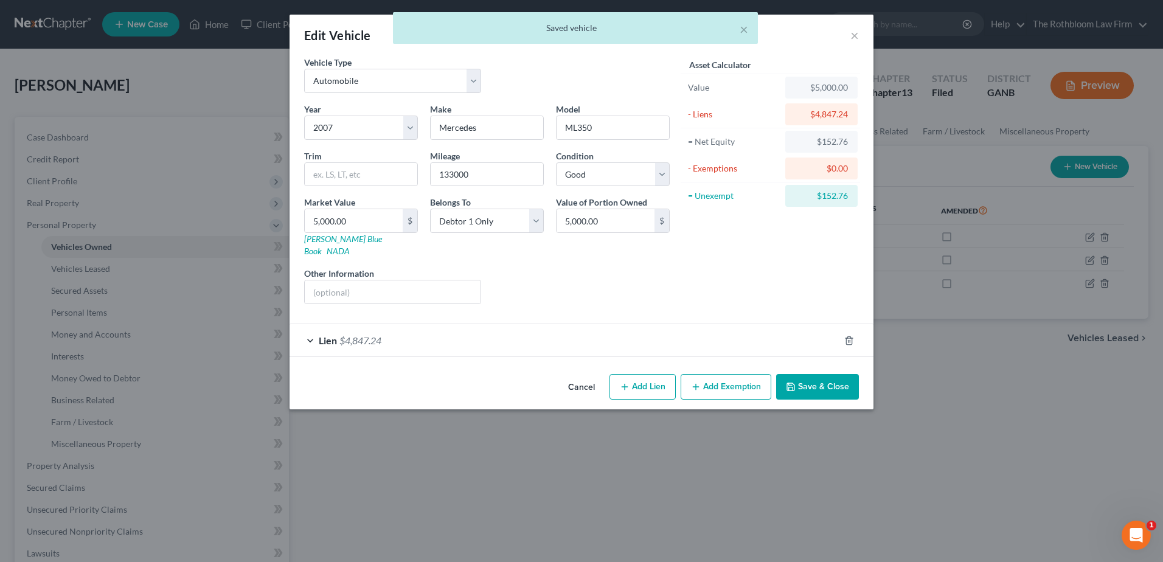
click at [723, 379] on button "Add Exemption" at bounding box center [726, 387] width 91 height 26
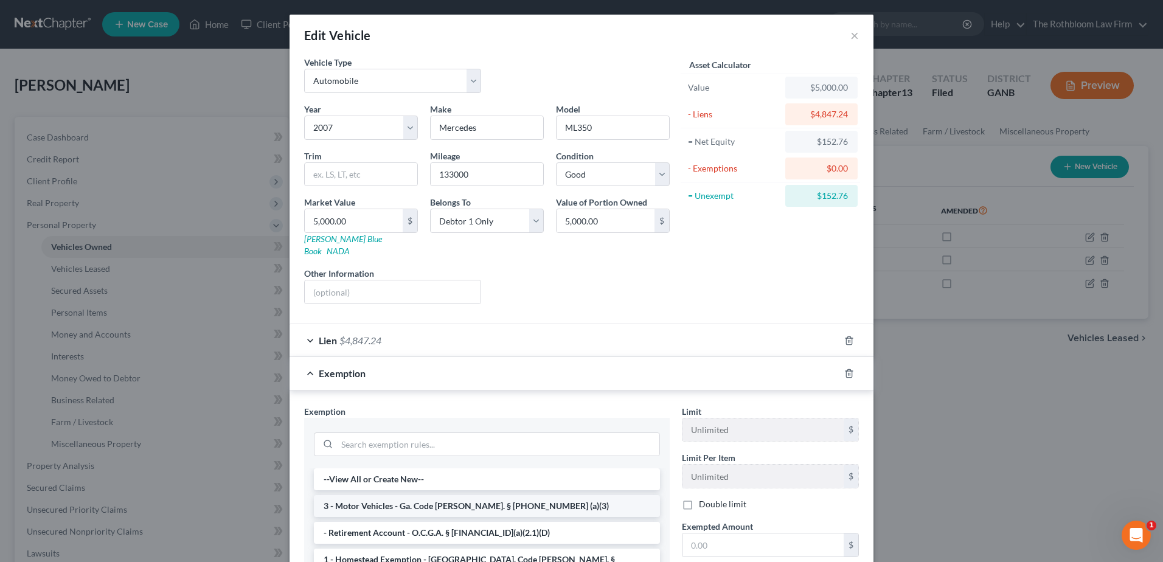
click at [412, 495] on li "3 - Motor Vehicles - Ga. Code [PERSON_NAME]. § [PHONE_NUMBER] (a)(3)" at bounding box center [487, 506] width 346 height 22
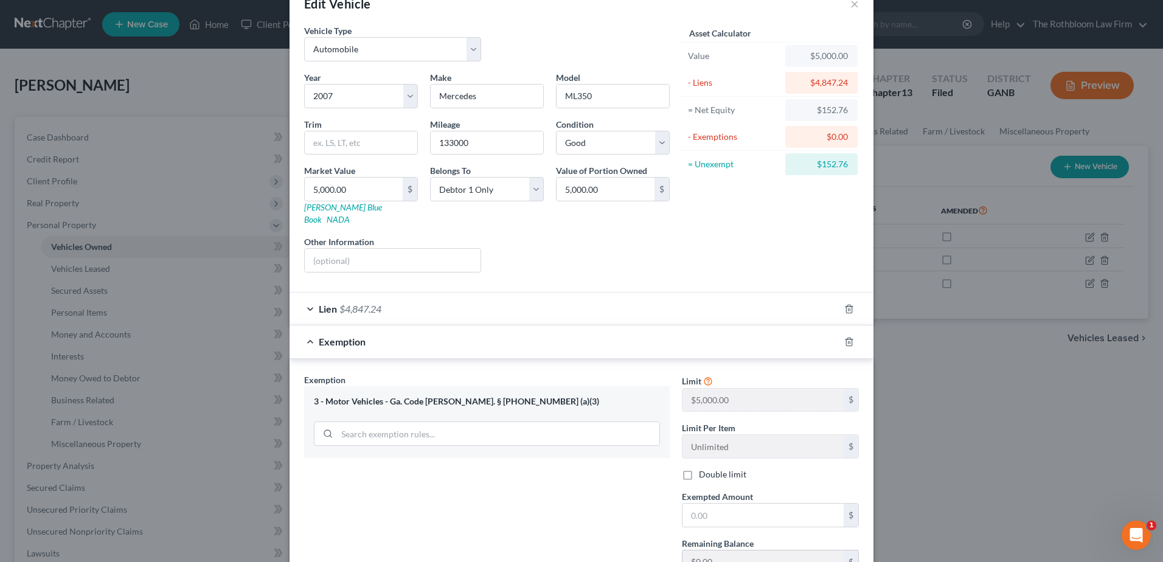
scroll to position [61, 0]
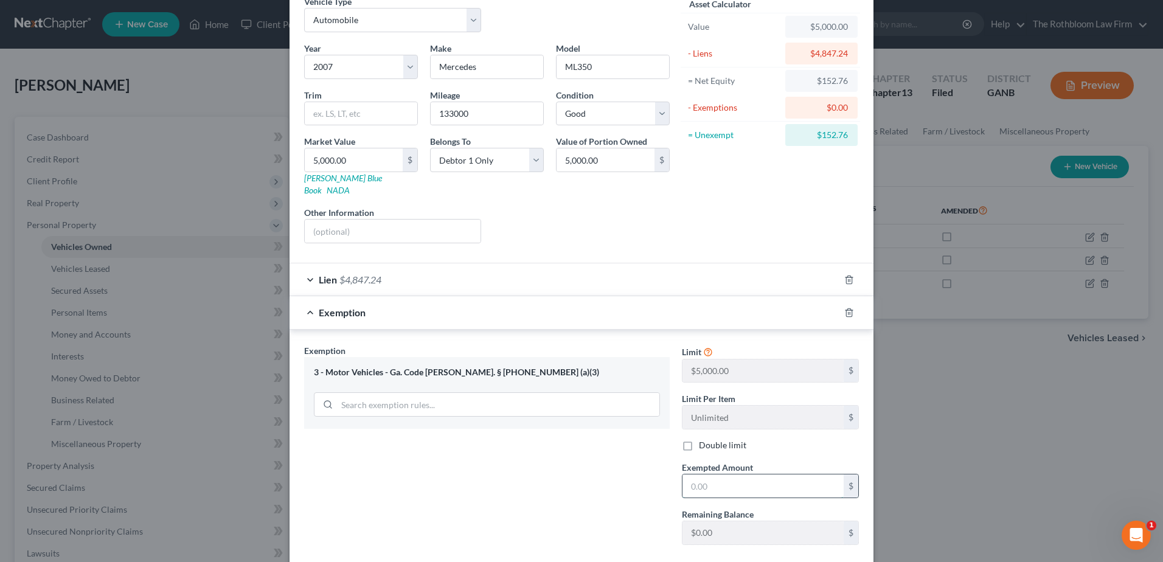
click at [703, 474] on input "text" at bounding box center [763, 485] width 161 height 23
type input "0"
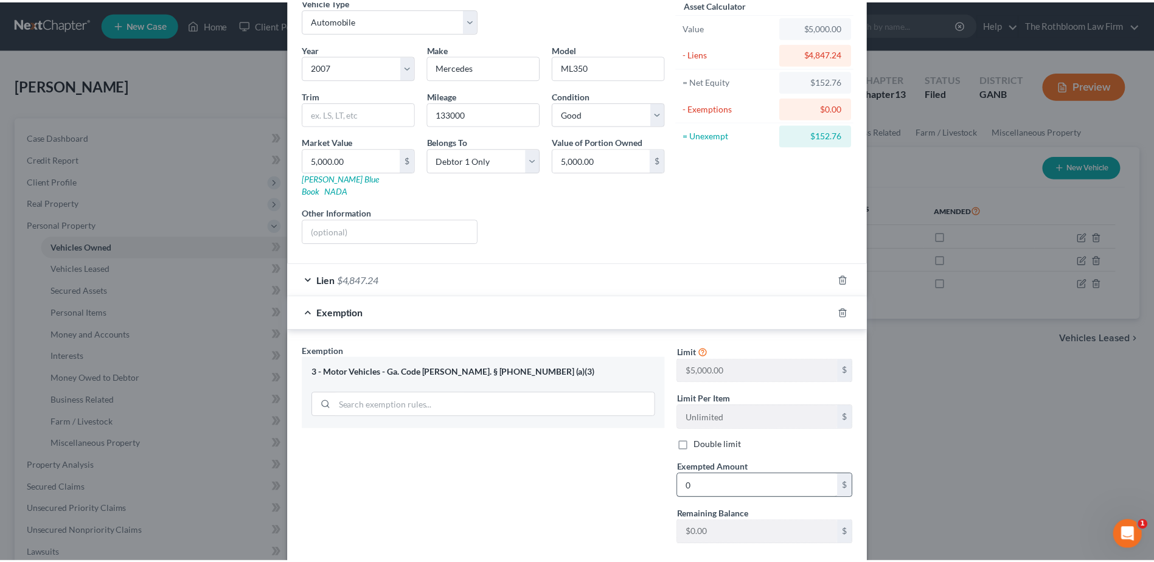
scroll to position [118, 0]
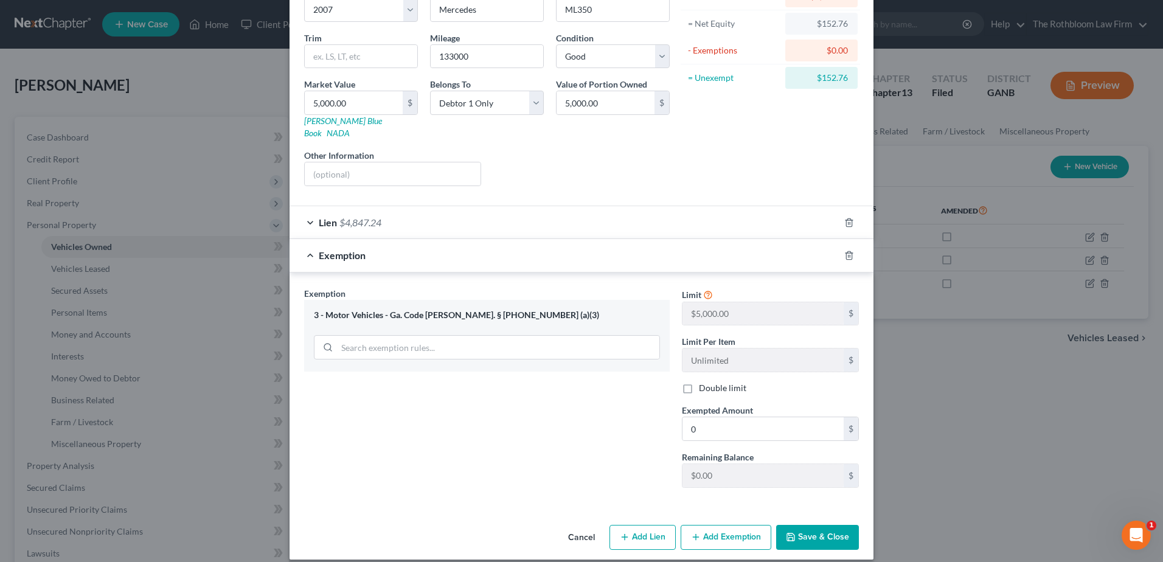
click at [790, 534] on button "Save & Close" at bounding box center [817, 538] width 83 height 26
